Goal: Navigation & Orientation: Find specific page/section

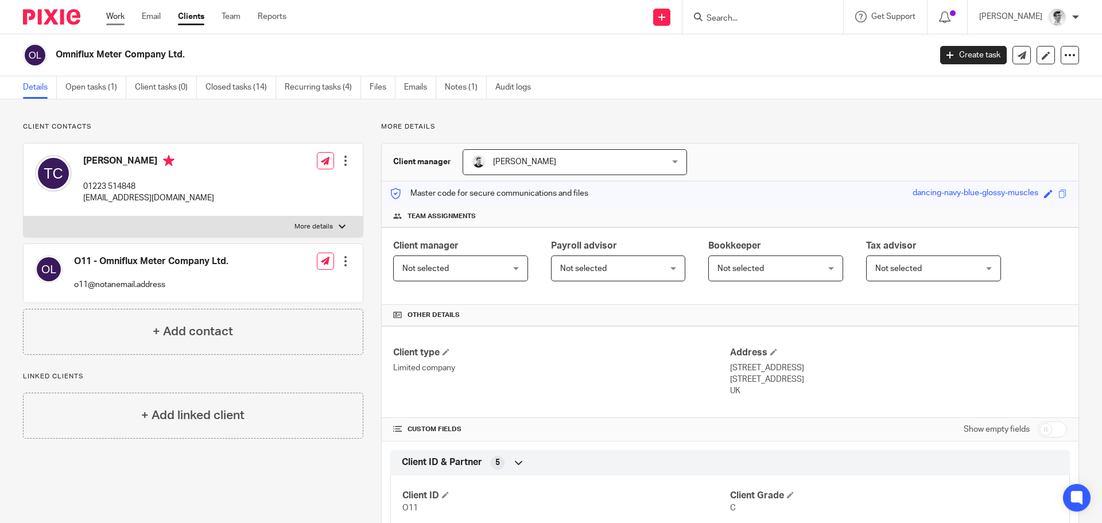
click at [113, 21] on link "Work" at bounding box center [115, 16] width 18 height 11
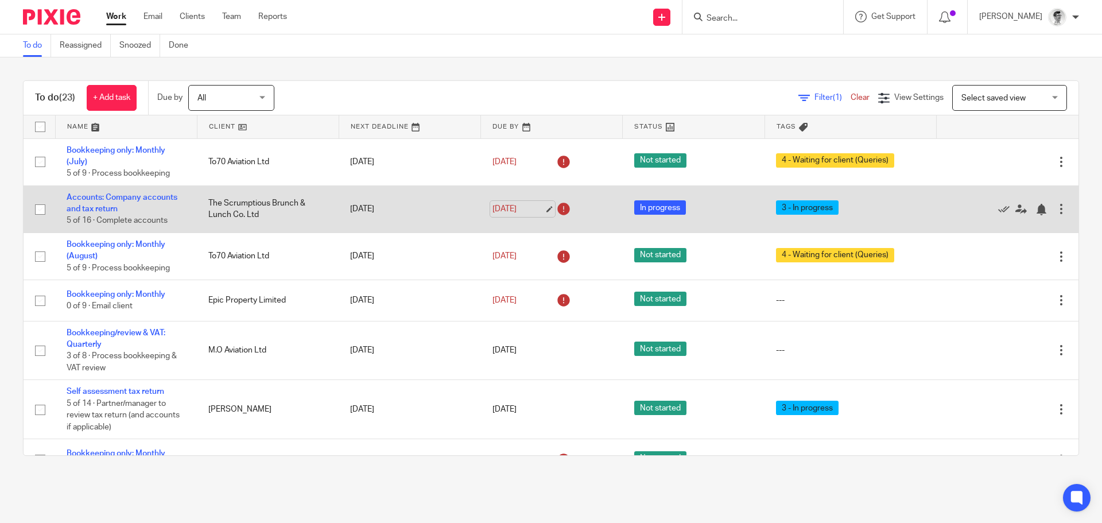
click at [506, 204] on link "[DATE]" at bounding box center [518, 209] width 52 height 12
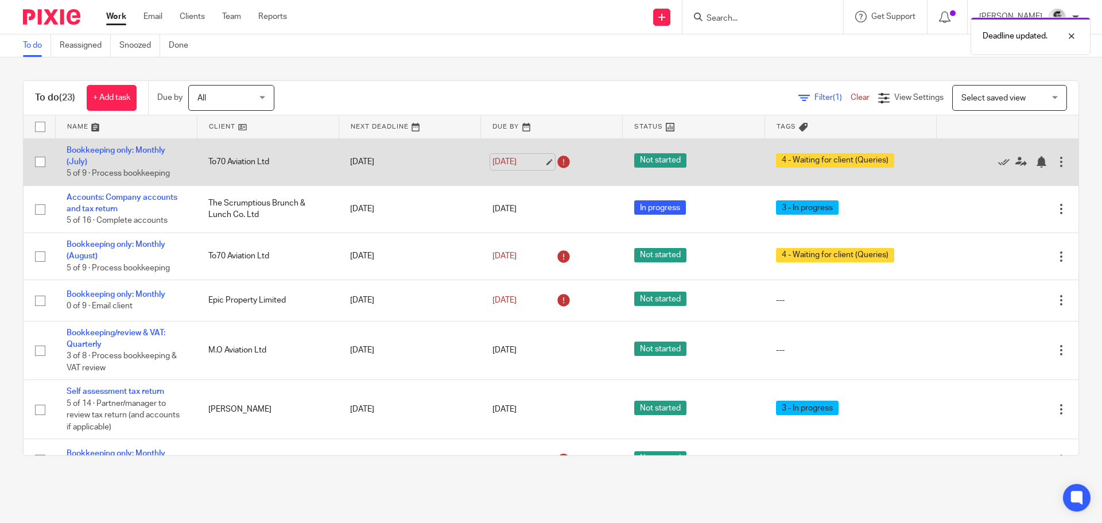
click at [509, 162] on link "[DATE]" at bounding box center [518, 162] width 52 height 12
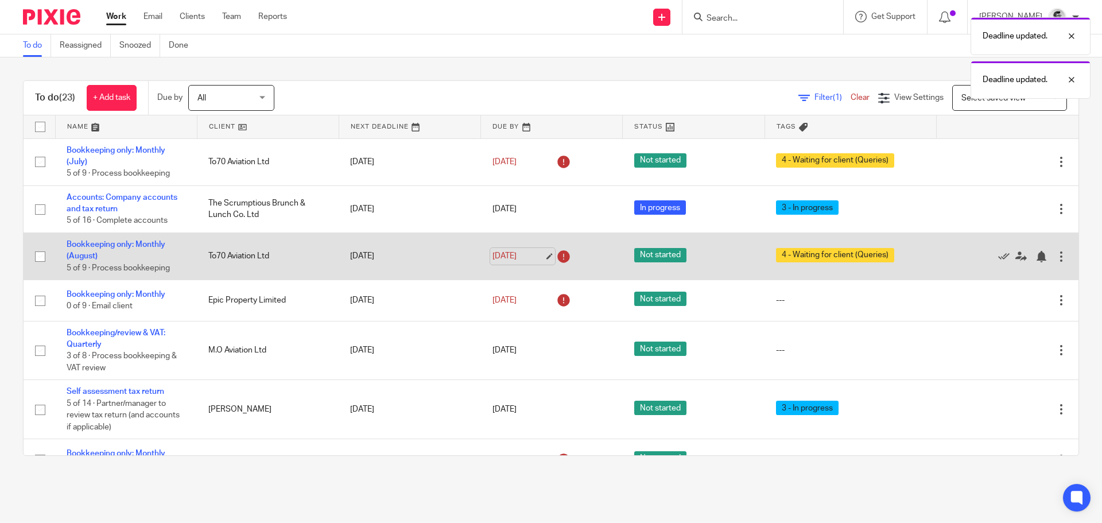
click at [508, 255] on link "[DATE]" at bounding box center [518, 256] width 52 height 12
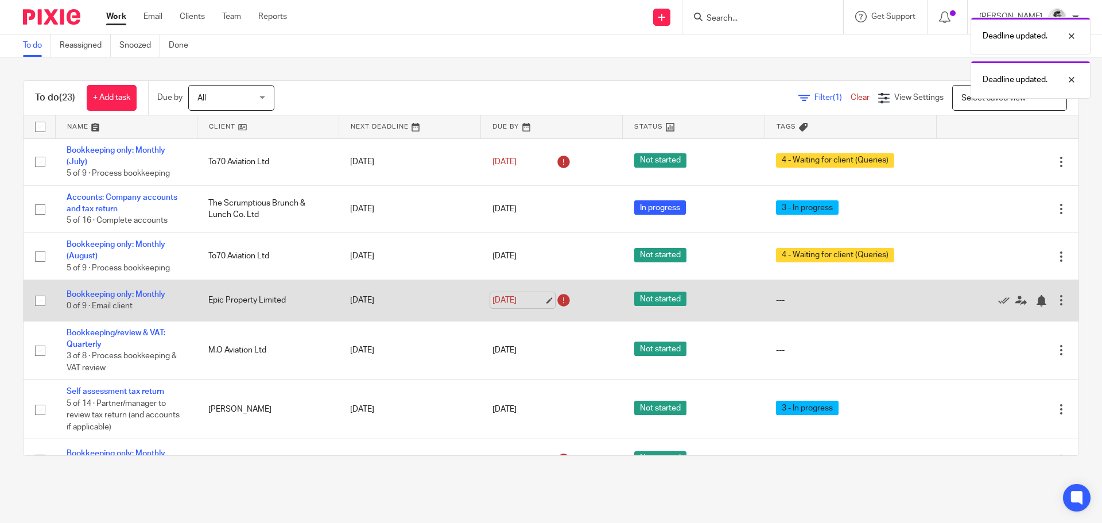
click at [500, 295] on link "21 Sep 2025" at bounding box center [518, 300] width 52 height 12
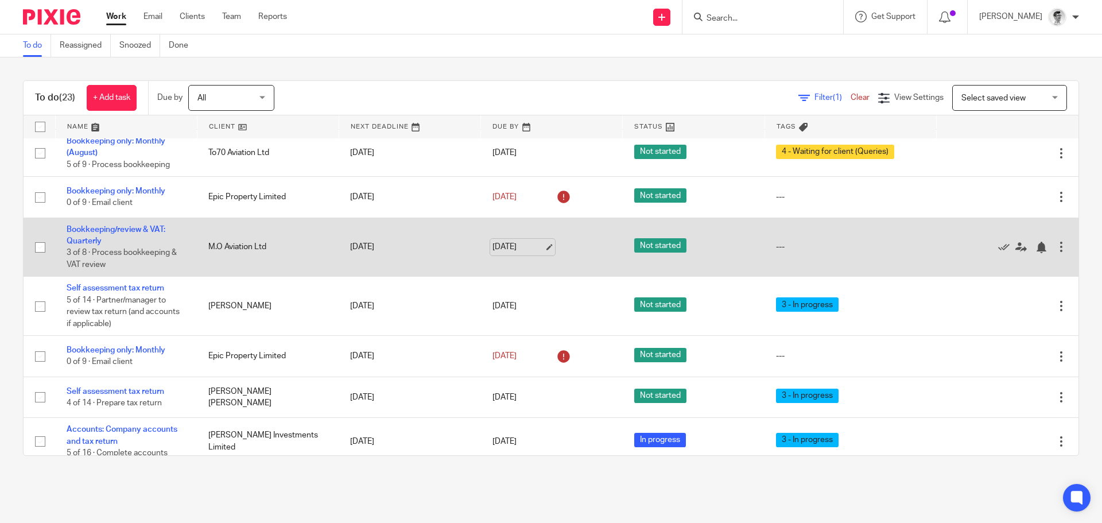
scroll to position [115, 0]
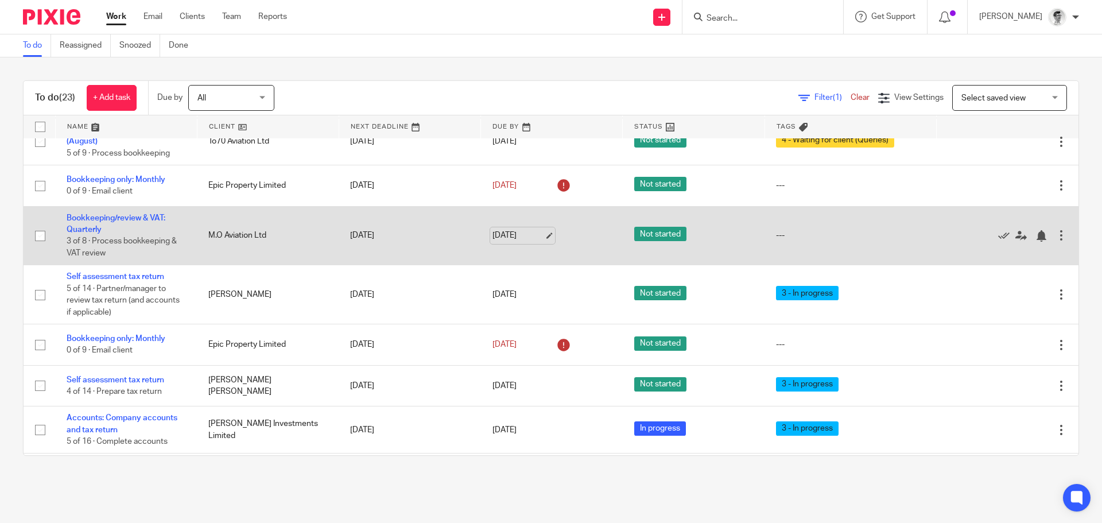
click at [506, 234] on link "22 Sep 2025" at bounding box center [518, 235] width 52 height 12
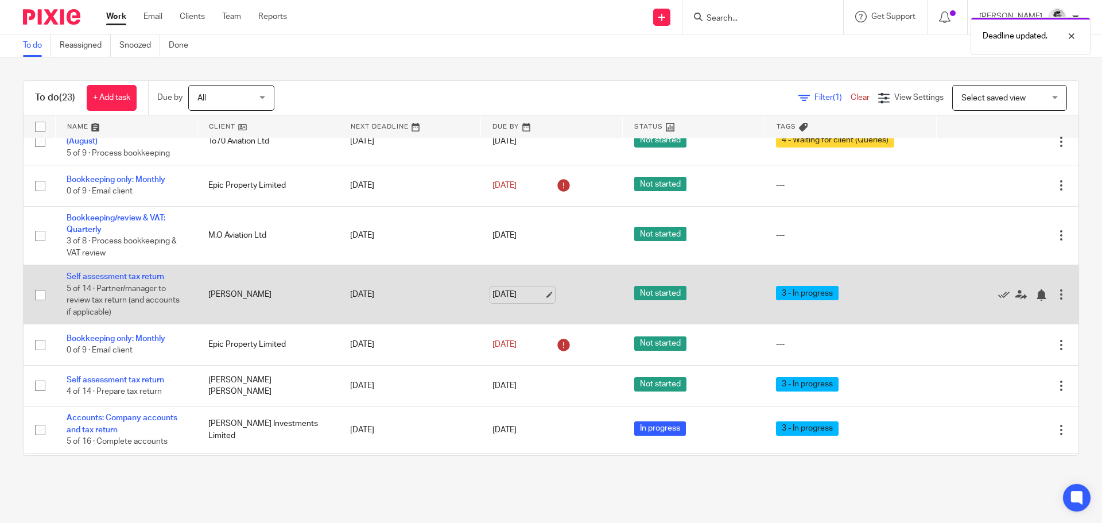
click at [497, 294] on link "22 Sep 2025" at bounding box center [518, 295] width 52 height 12
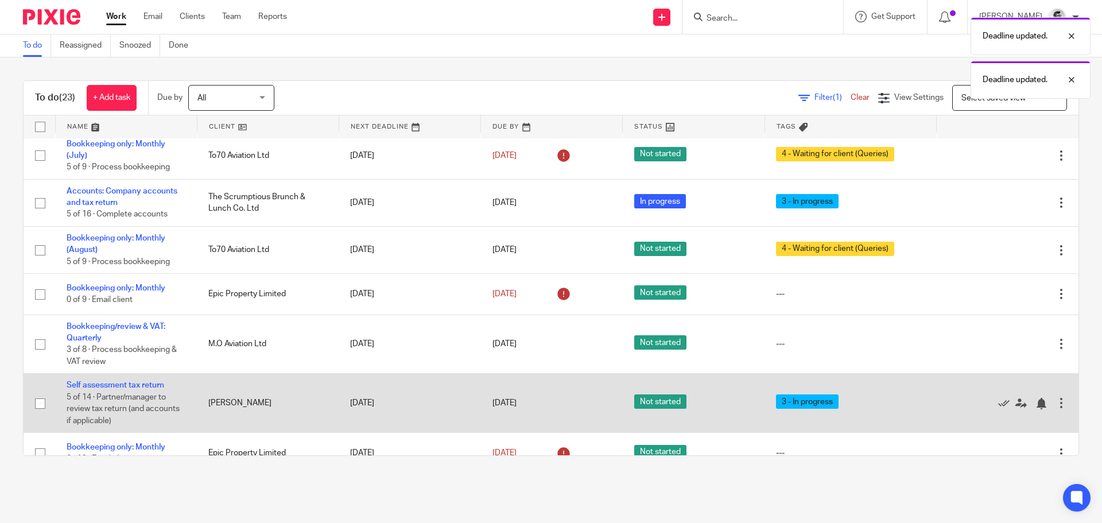
scroll to position [0, 0]
